Goal: Task Accomplishment & Management: Manage account settings

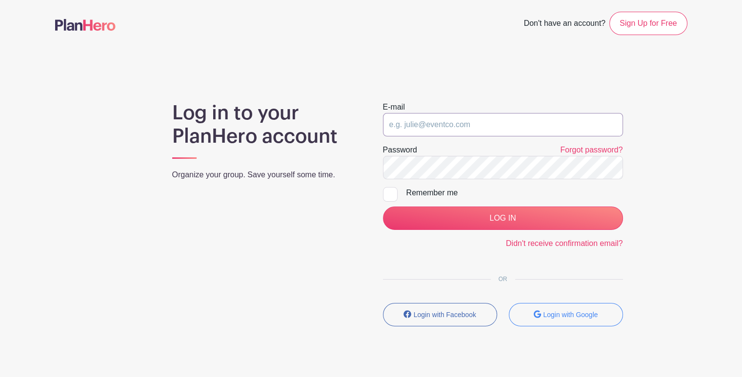
click at [453, 123] on input "email" at bounding box center [503, 124] width 240 height 23
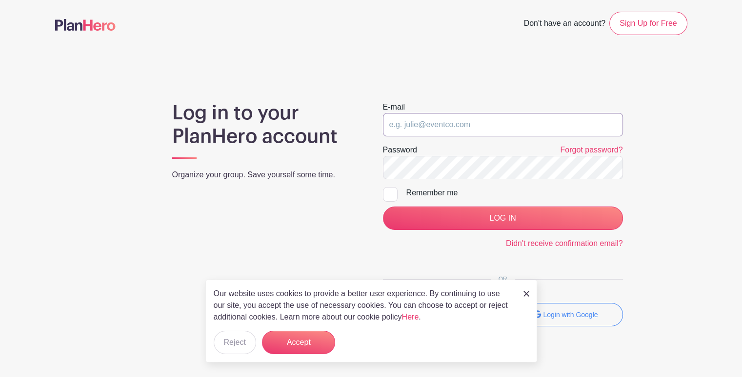
type input "[EMAIL_ADDRESS][DOMAIN_NAME]"
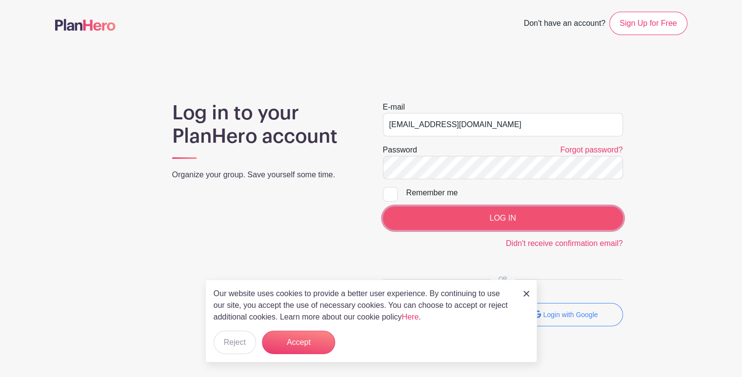
click at [510, 217] on input "LOG IN" at bounding box center [503, 218] width 240 height 23
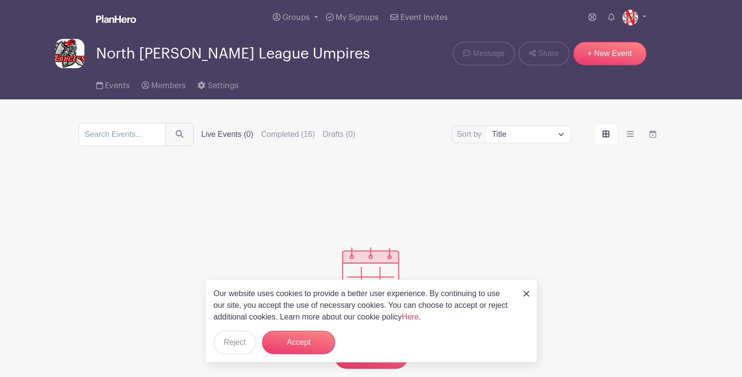
click at [525, 294] on img at bounding box center [526, 294] width 6 height 6
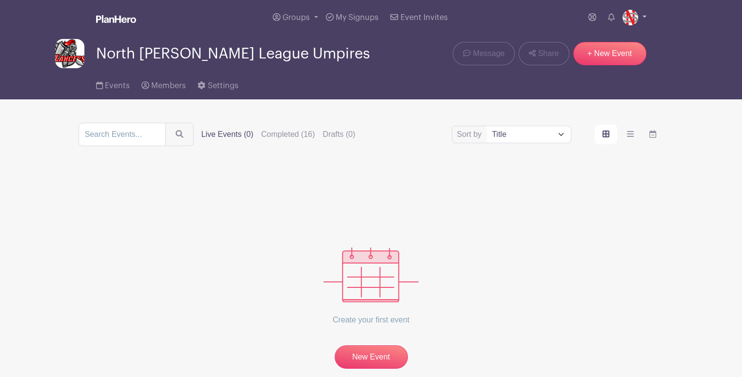
click at [632, 18] on img at bounding box center [630, 18] width 16 height 16
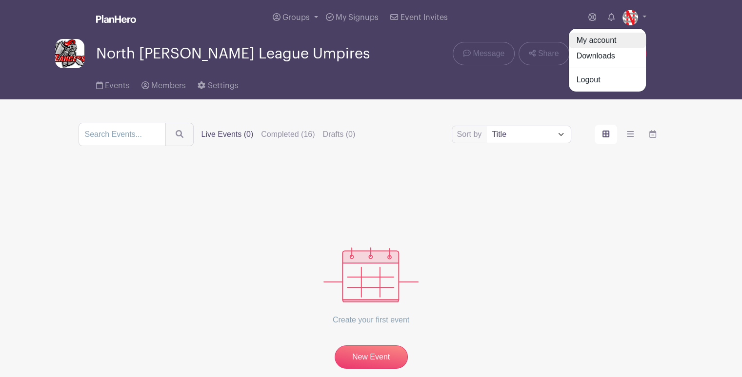
click at [602, 39] on link "My account" at bounding box center [607, 41] width 77 height 16
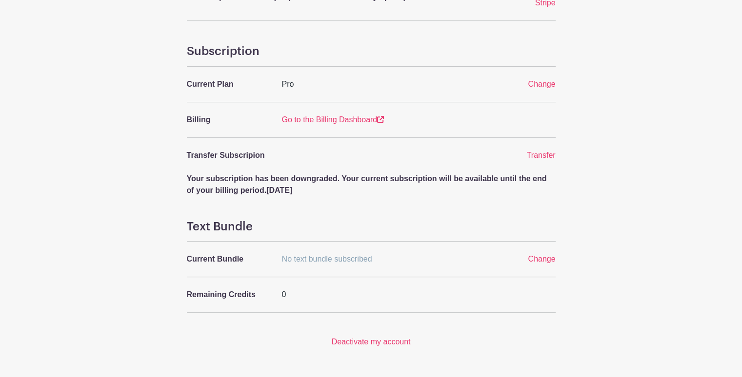
scroll to position [378, 0]
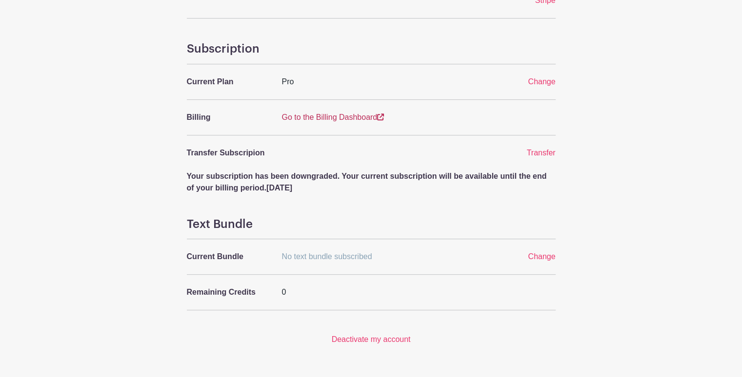
click at [319, 118] on link "Go to the Billing Dashboard" at bounding box center [333, 117] width 102 height 8
